Goal: Book appointment/travel/reservation

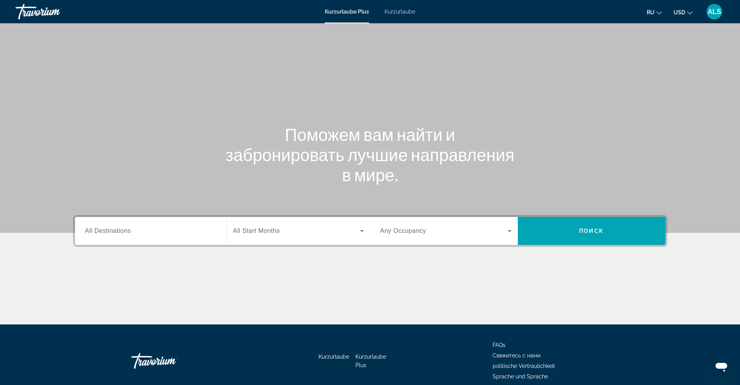
click at [271, 232] on span "All Start Months" at bounding box center [256, 230] width 47 height 7
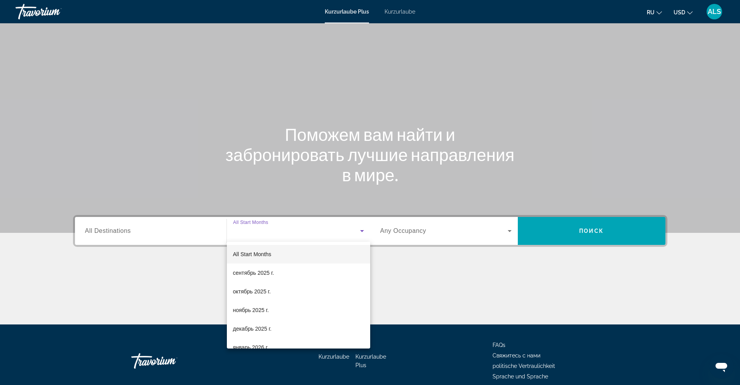
scroll to position [35, 0]
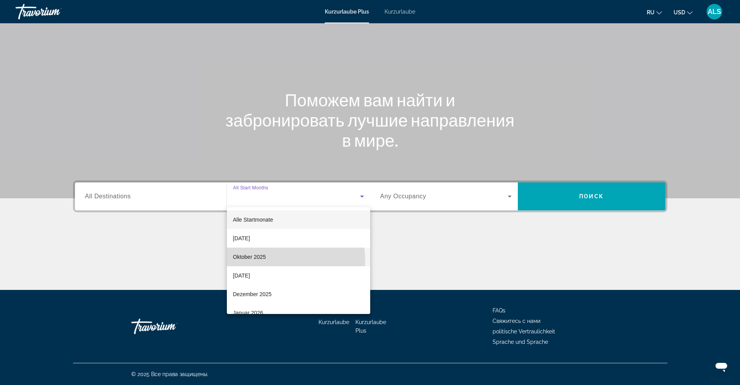
click at [256, 261] on span "Oktober 2025" at bounding box center [249, 256] width 33 height 9
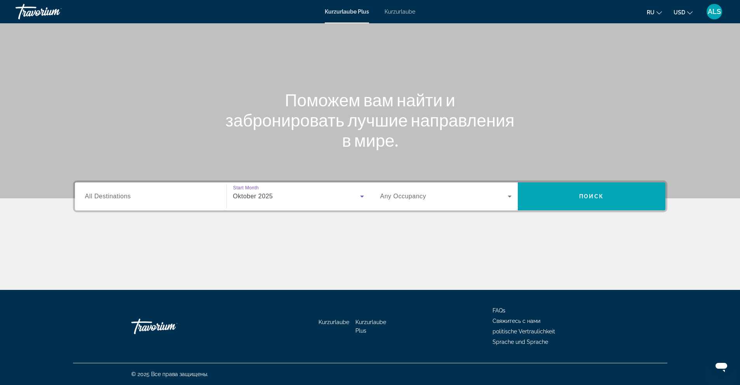
click at [430, 192] on span "Such-Widget" at bounding box center [443, 196] width 127 height 9
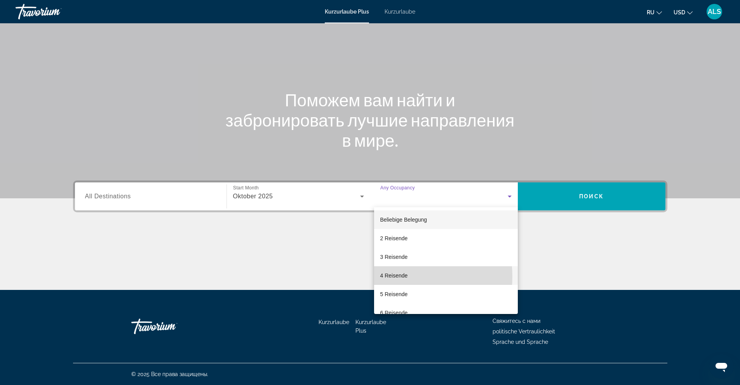
click at [398, 276] on font "4 Reisende" at bounding box center [394, 276] width 28 height 6
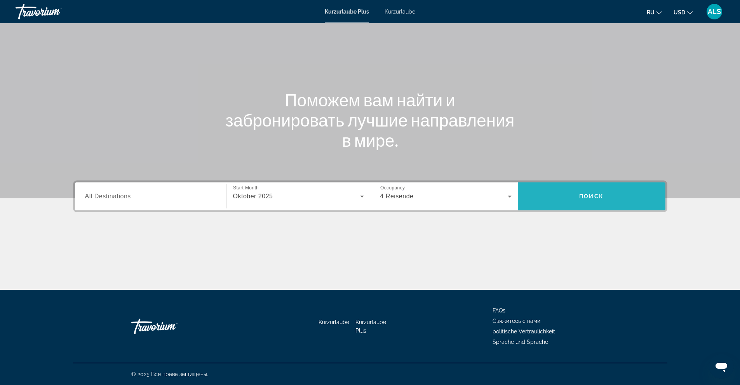
click at [618, 204] on span "Such-Widget" at bounding box center [591, 196] width 148 height 19
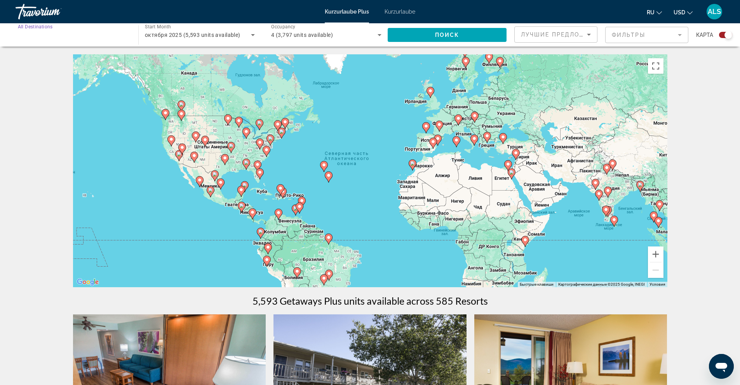
click at [121, 38] on input "Destination All Destinations" at bounding box center [73, 35] width 110 height 9
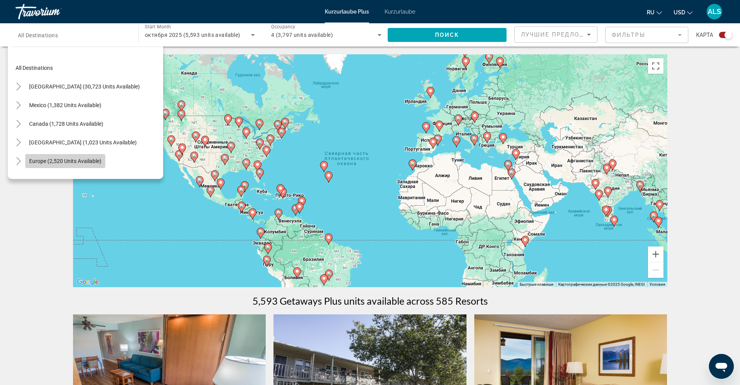
click at [71, 163] on span "Europe (2,520 units available)" at bounding box center [65, 161] width 72 height 6
type input "**********"
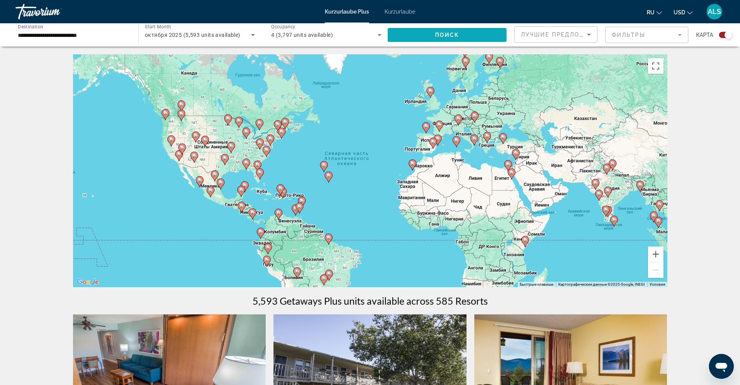
click at [441, 41] on span "Search widget" at bounding box center [446, 35] width 119 height 19
